Goal: Task Accomplishment & Management: Manage account settings

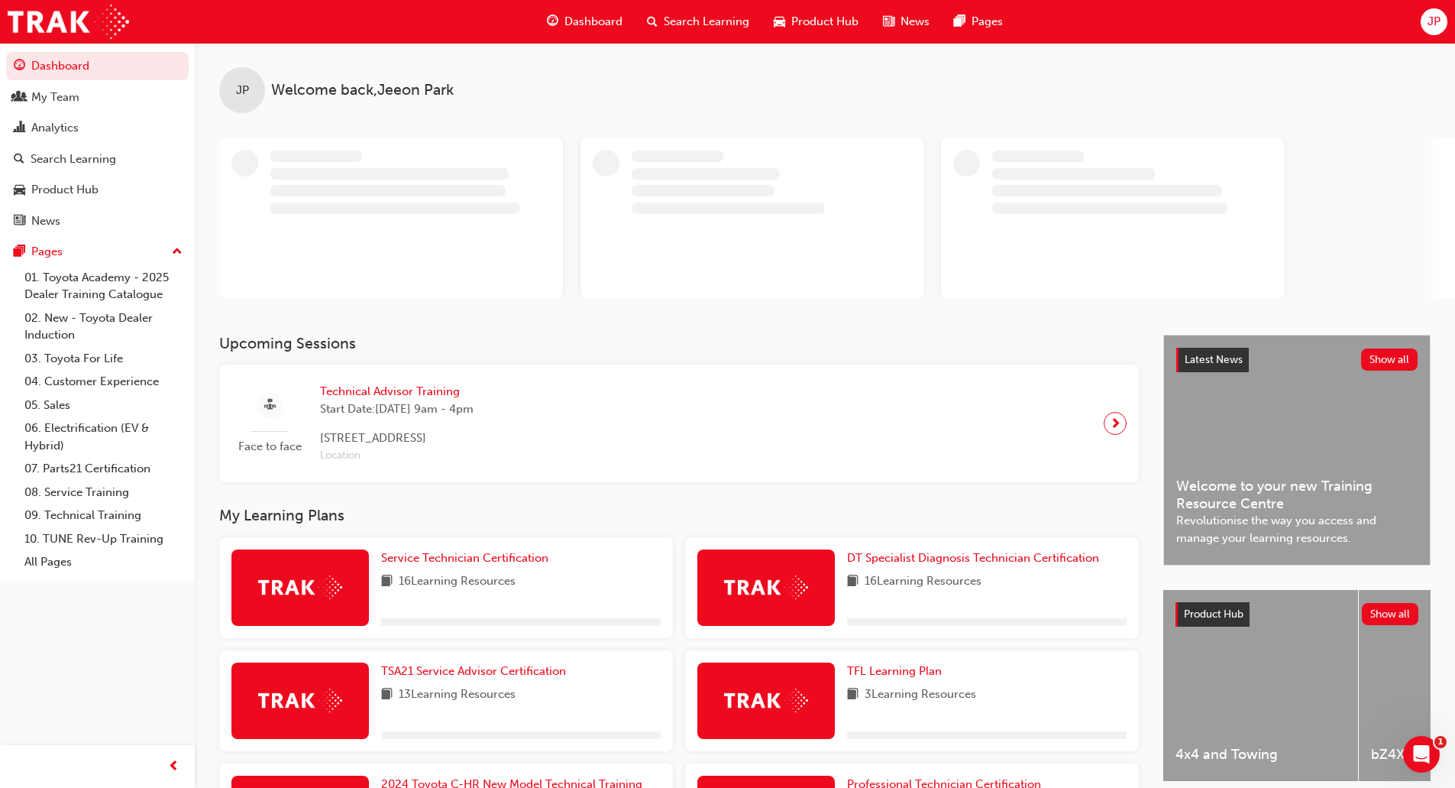
click at [99, 83] on link "My Team" at bounding box center [97, 97] width 183 height 28
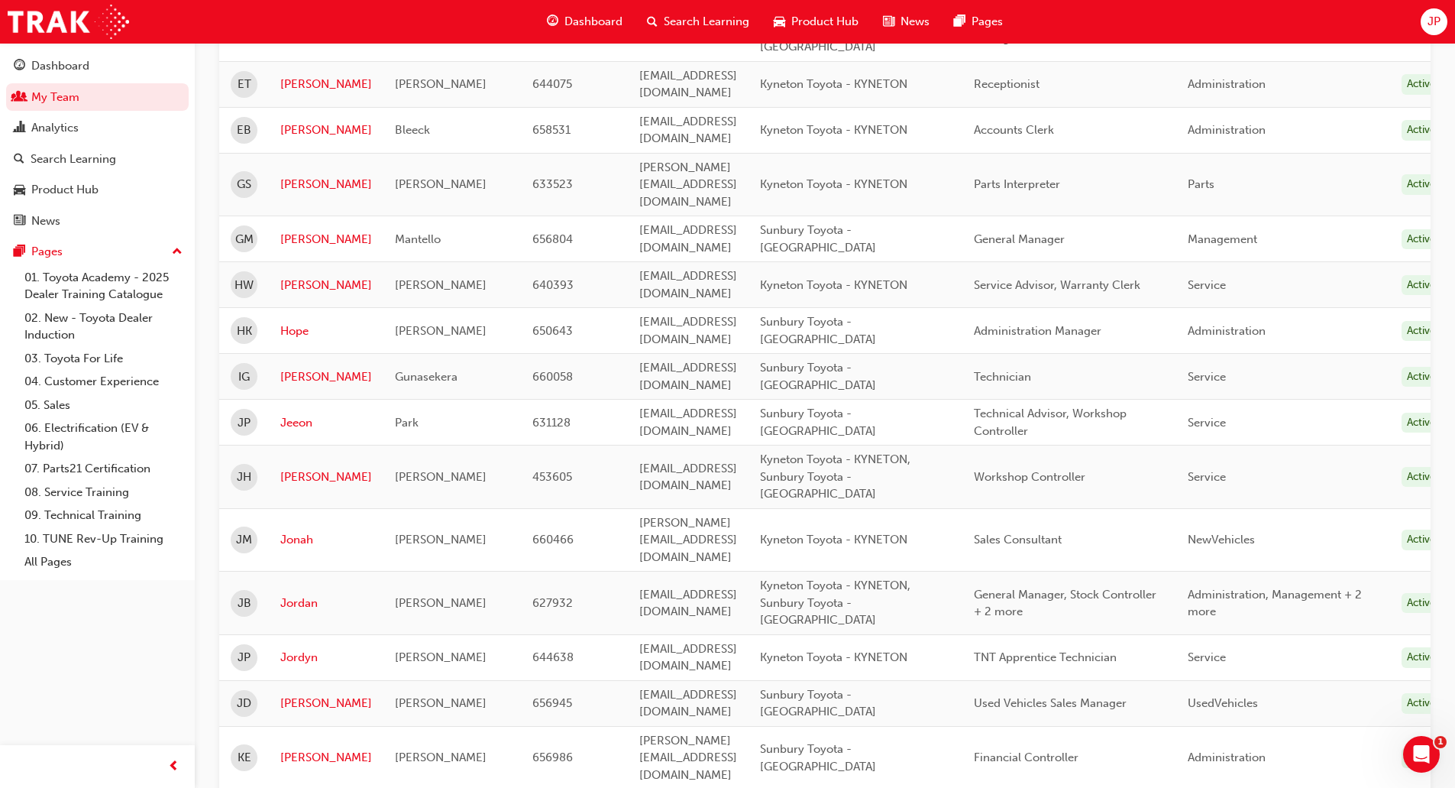
scroll to position [764, 0]
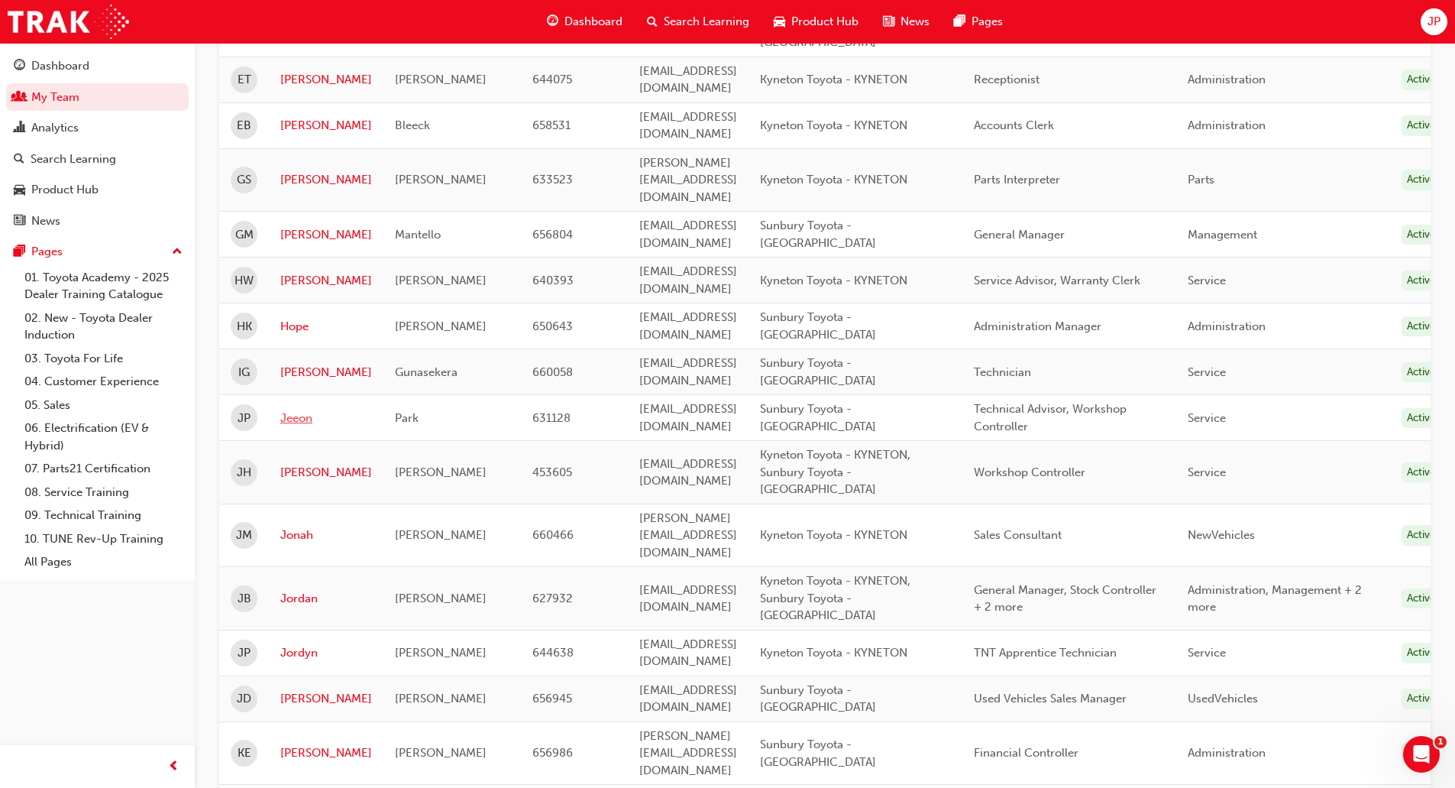
click at [285, 409] on link "Jeeon" at bounding box center [326, 418] width 92 height 18
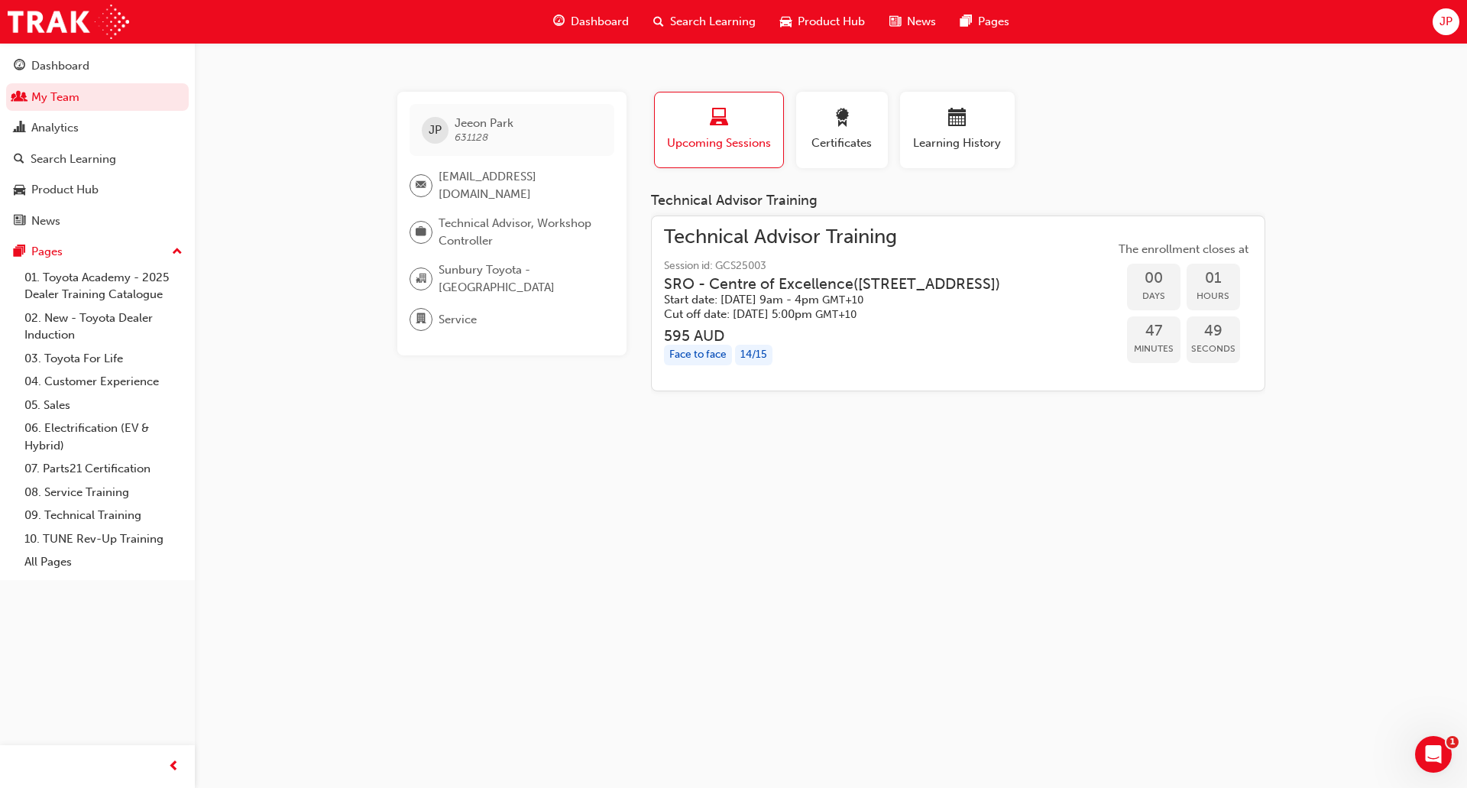
click at [866, 293] on h3 "SRO - Centre of Excellence ( [STREET_ADDRESS] )" at bounding box center [832, 284] width 336 height 18
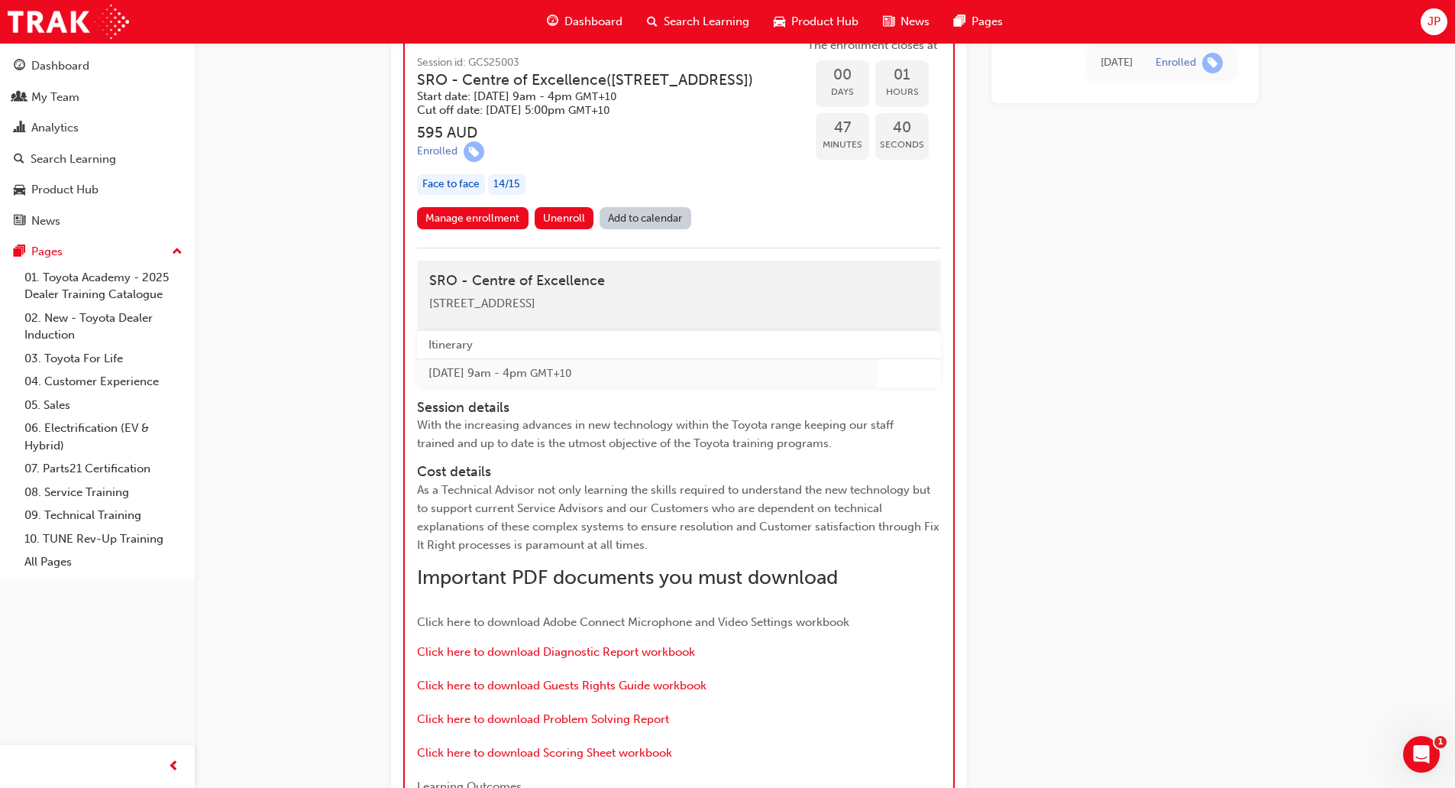
scroll to position [1264, 0]
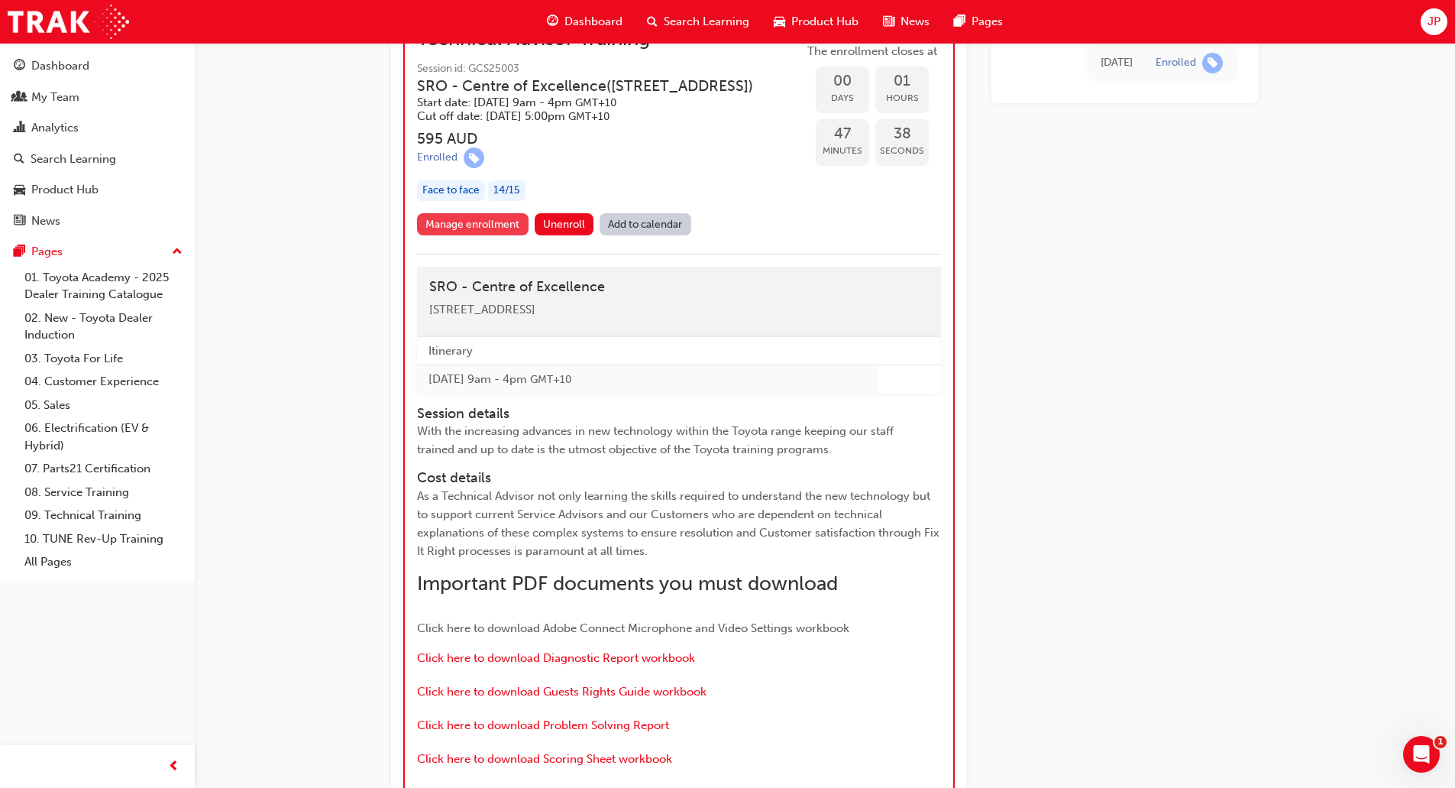
click at [466, 235] on link "Manage enrollment" at bounding box center [473, 224] width 112 height 22
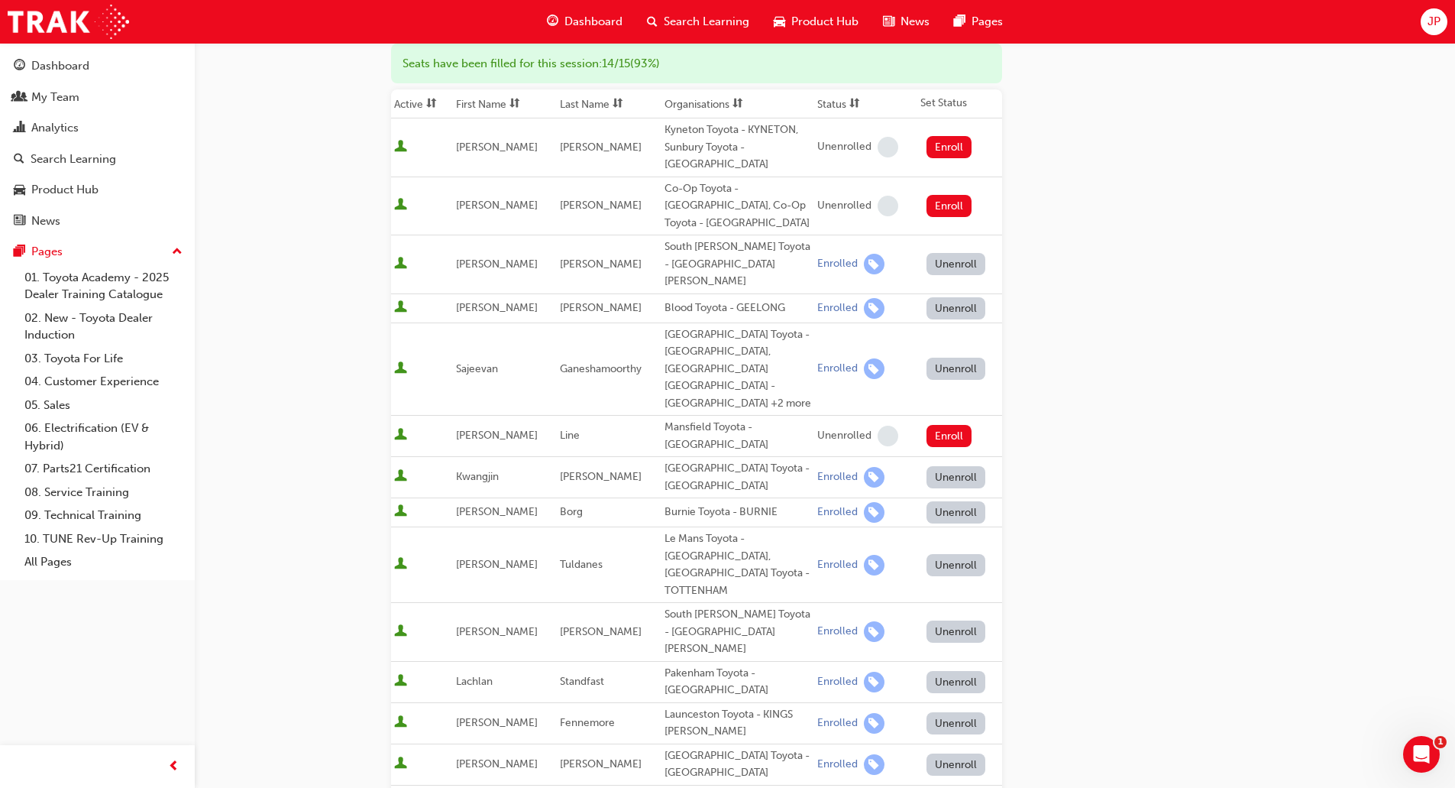
scroll to position [535, 0]
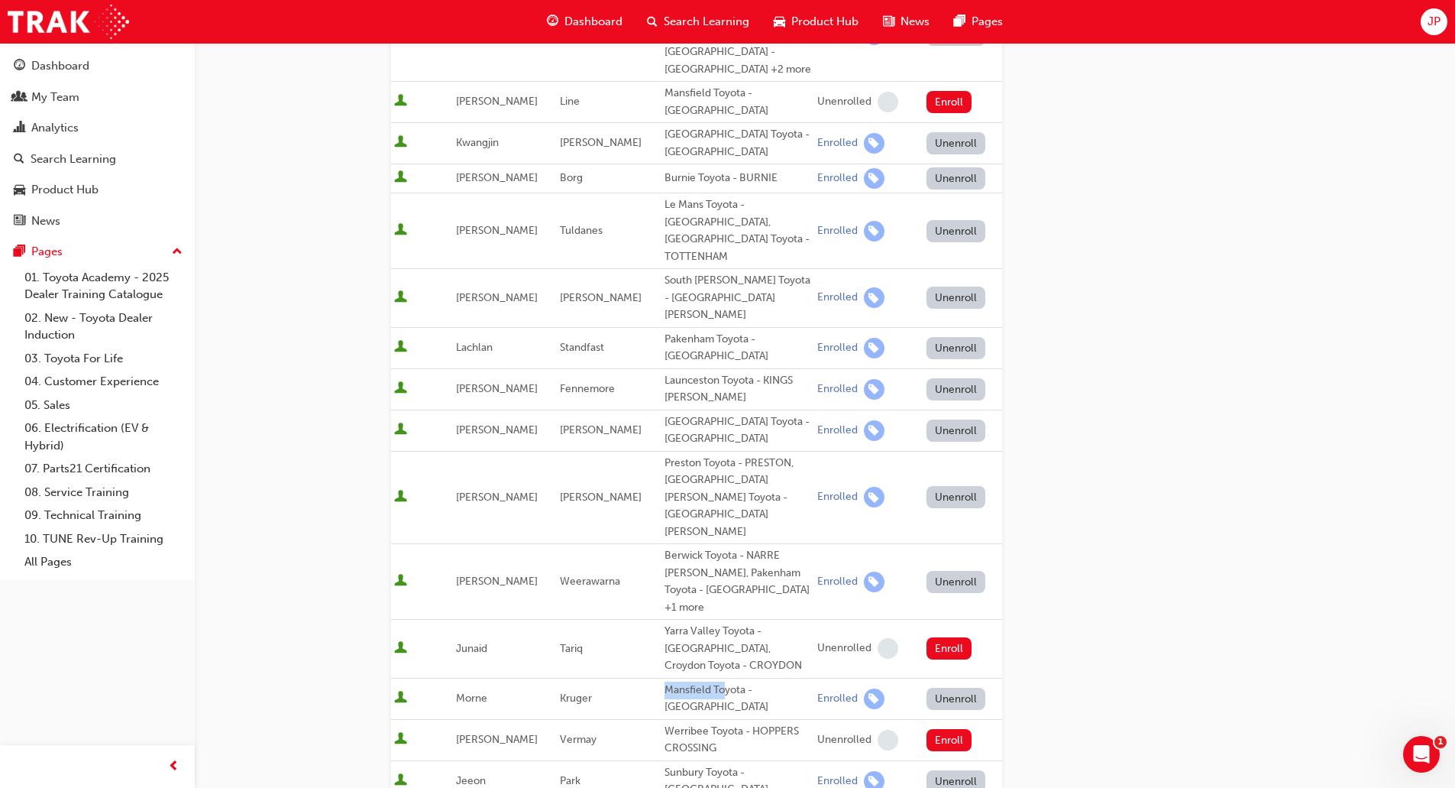
drag, startPoint x: 717, startPoint y: 535, endPoint x: 584, endPoint y: 530, distance: 133.0
click at [584, 678] on tr "Morne Kruger Mansfield Toyota - MANSFIELD Enrolled Unenroll" at bounding box center [696, 698] width 611 height 41
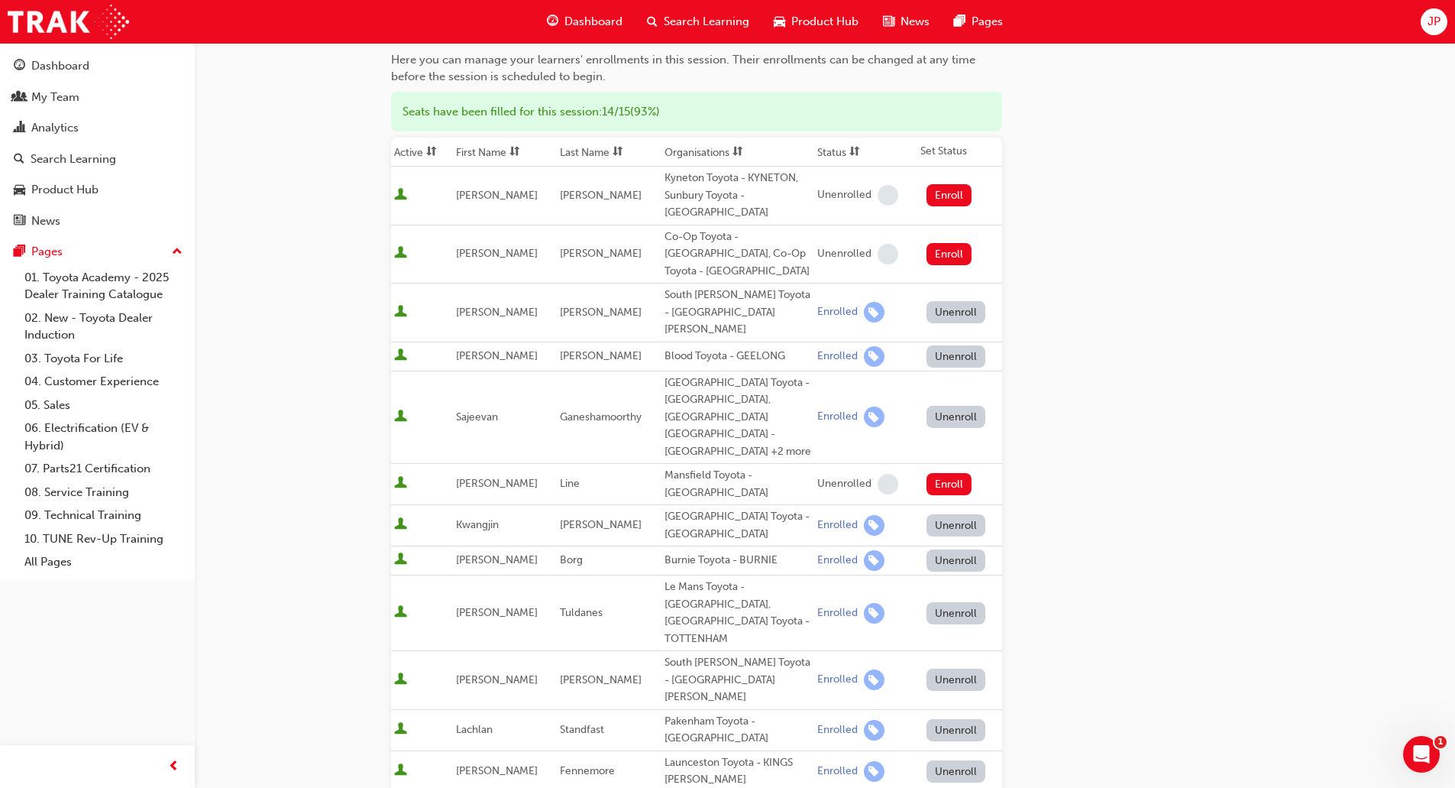
scroll to position [229, 0]
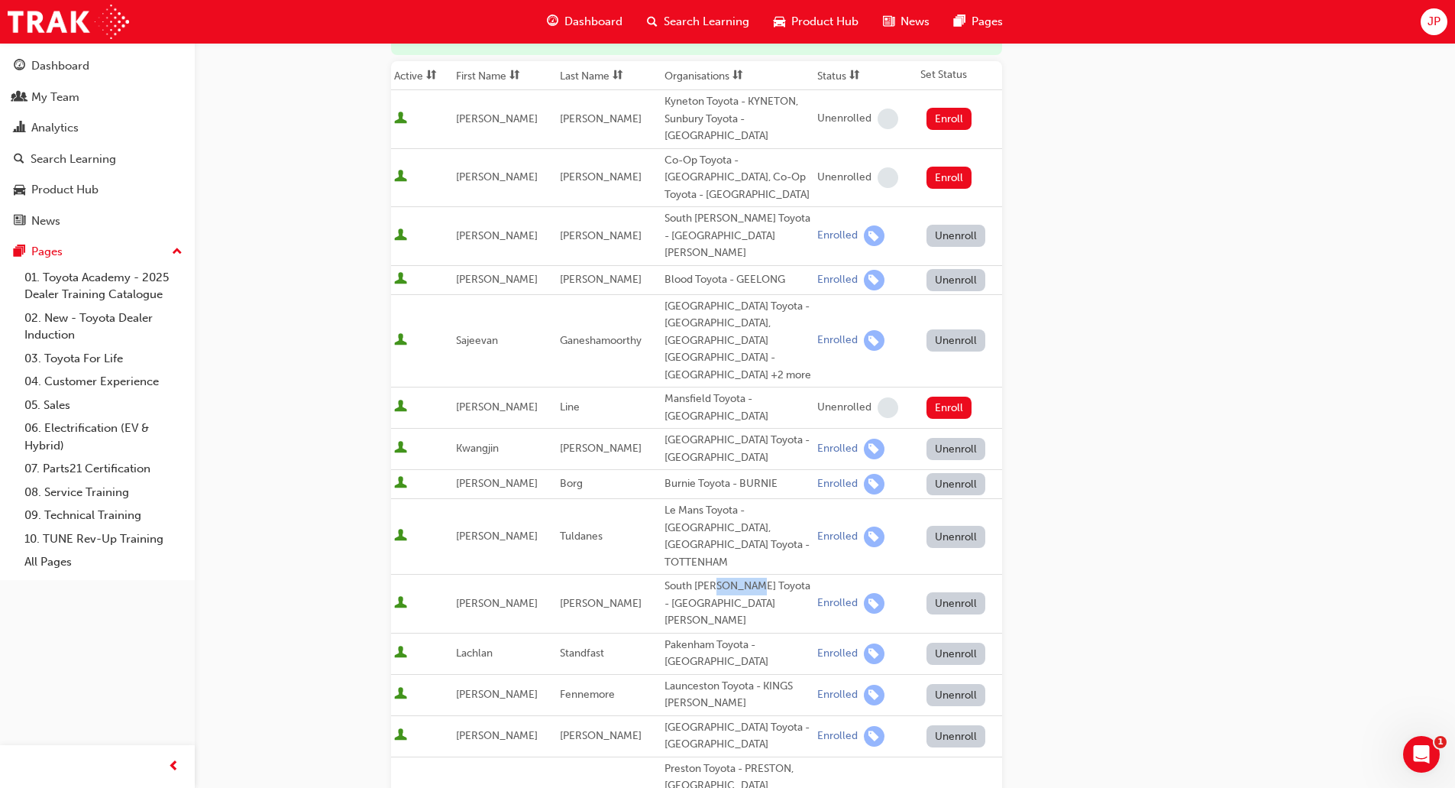
drag, startPoint x: 751, startPoint y: 497, endPoint x: 709, endPoint y: 503, distance: 42.6
click at [709, 578] on div "South [PERSON_NAME] Toyota - [GEOGRAPHIC_DATA][PERSON_NAME]" at bounding box center [738, 604] width 147 height 52
drag, startPoint x: 709, startPoint y: 540, endPoint x: 561, endPoint y: 543, distance: 148.2
click at [562, 633] on tr "[PERSON_NAME] Pakenham Toyota - PAKENHAM Enrolled Unenroll" at bounding box center [696, 653] width 611 height 41
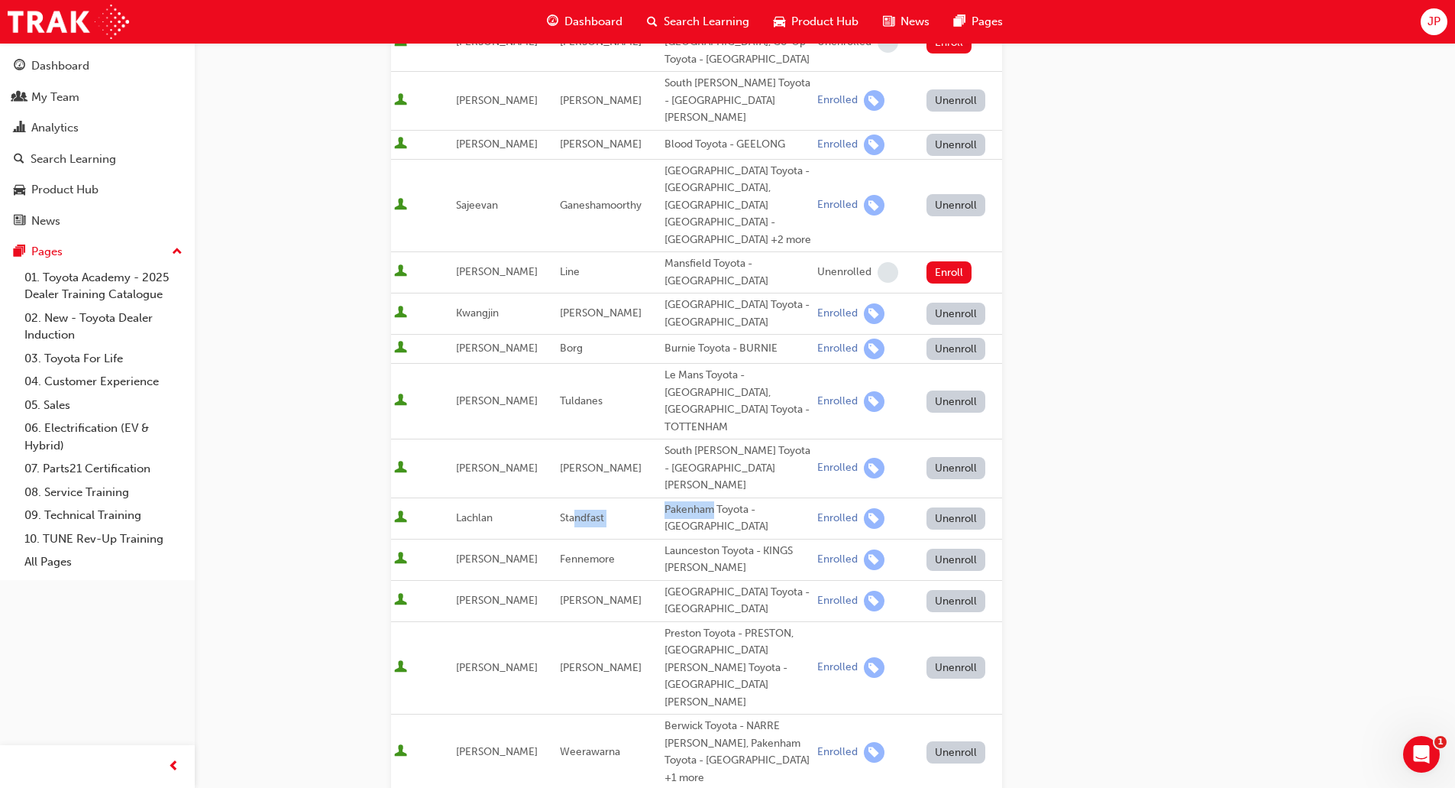
scroll to position [535, 0]
